Goal: Transaction & Acquisition: Purchase product/service

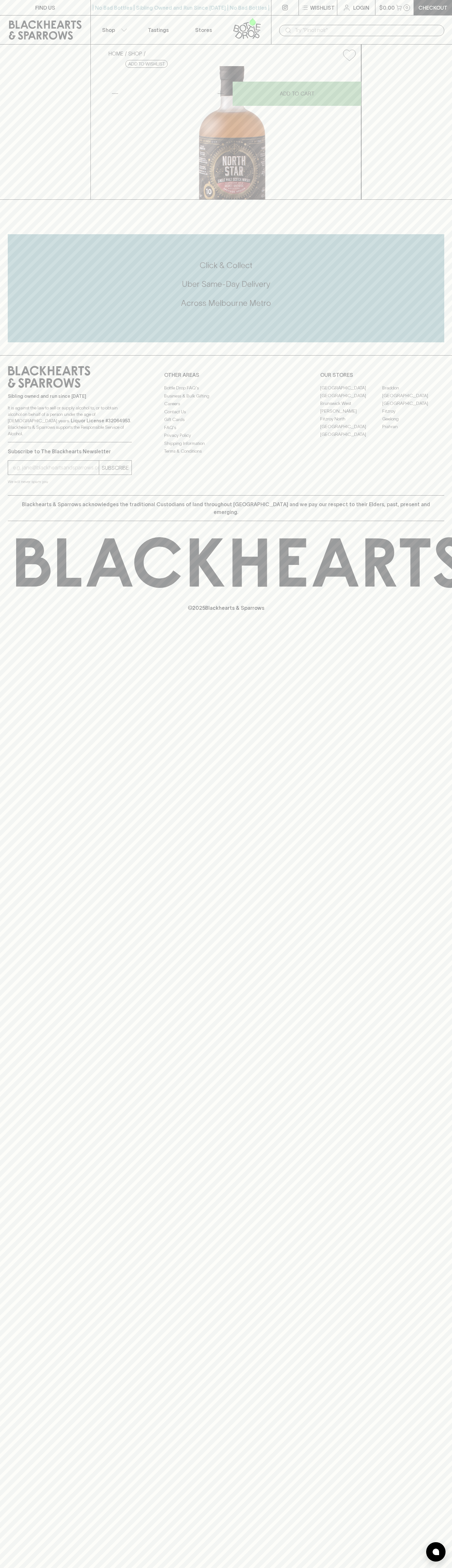
click at [81, 23] on icon at bounding box center [45, 30] width 81 height 19
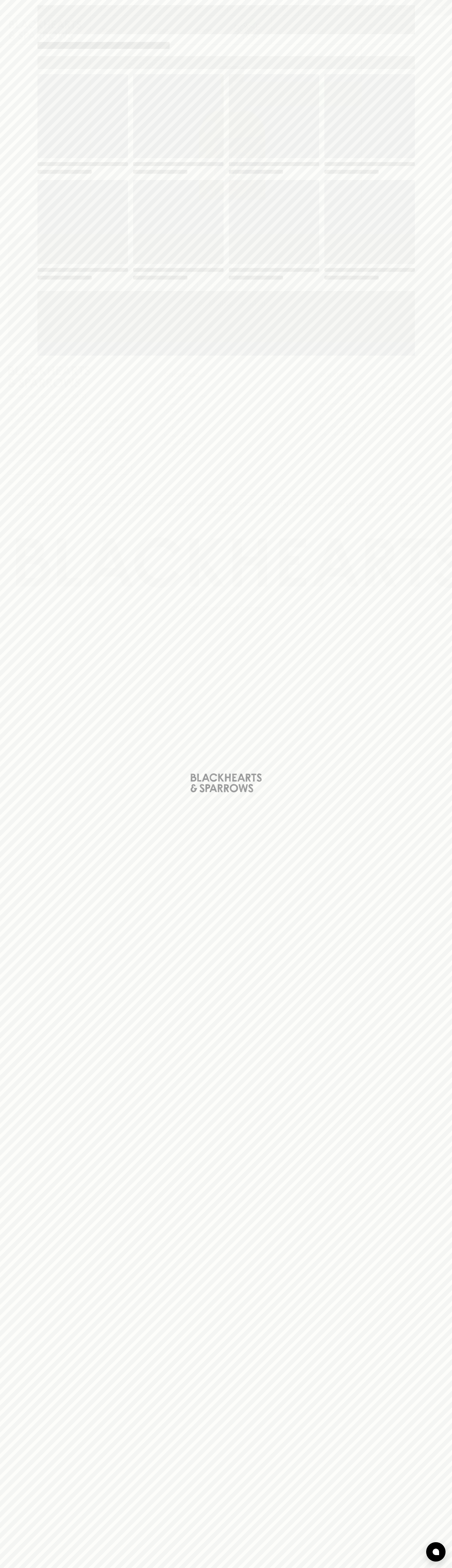
click at [434, 1161] on div "Loading" at bounding box center [226, 784] width 452 height 1568
click at [75, 1568] on html "FIND US | No Bad Bottles | Sibling Owned and Run Since [DATE] | No Bad Bottles …" at bounding box center [226, 784] width 452 height 1568
click at [27, 48] on div "Loading" at bounding box center [226, 784] width 452 height 1568
